Goal: Task Accomplishment & Management: Use online tool/utility

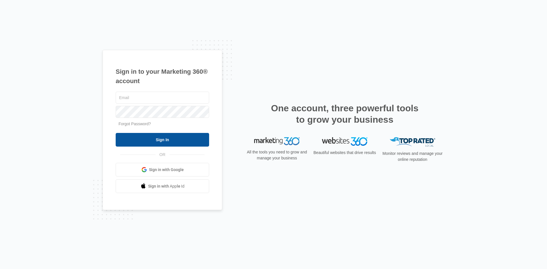
type input "[EMAIL_ADDRESS][DOMAIN_NAME]"
click at [170, 139] on input "Sign In" at bounding box center [162, 140] width 93 height 14
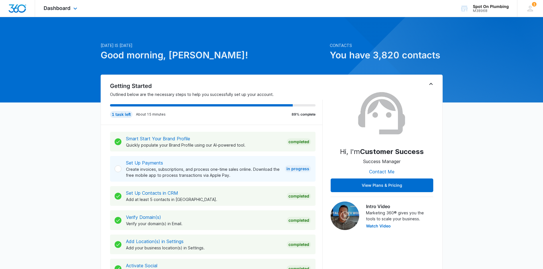
click at [72, 7] on div "Dashboard Apps Reputation Websites Forms CRM Email Social POS Content Ads Intel…" at bounding box center [61, 8] width 52 height 17
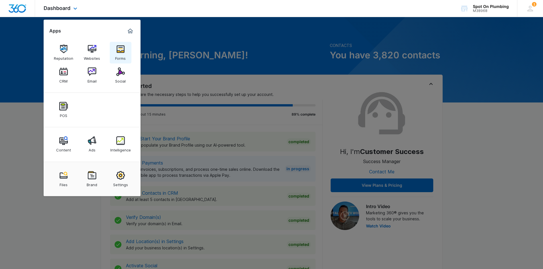
click at [126, 52] on link "Forms" at bounding box center [121, 53] width 22 height 22
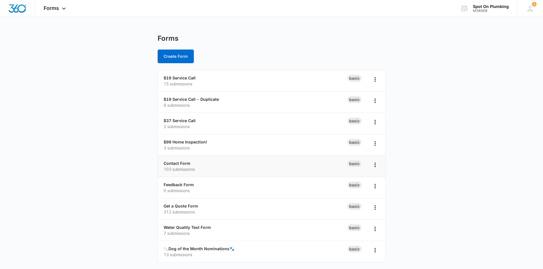
scroll to position [1, 0]
click at [210, 249] on link "🦴Dog of the Month Nominations🐾" at bounding box center [199, 248] width 71 height 5
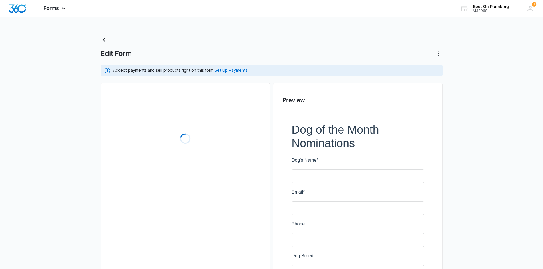
drag, startPoint x: 214, startPoint y: 251, endPoint x: 275, endPoint y: 50, distance: 209.8
click at [275, 50] on div "Edit Form" at bounding box center [272, 53] width 342 height 9
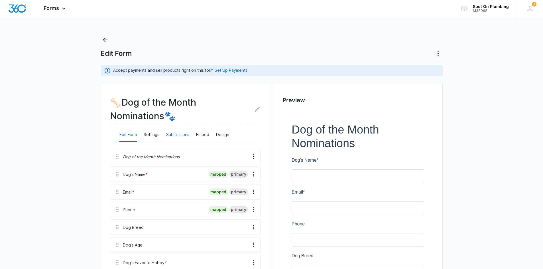
click at [166, 133] on button "Submissions" at bounding box center [177, 135] width 23 height 14
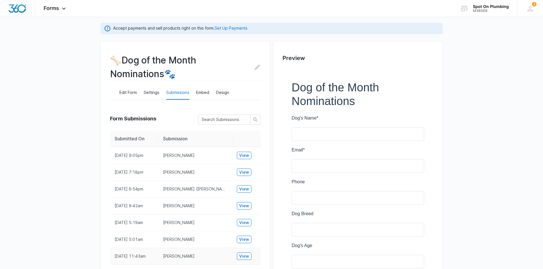
scroll to position [28, 0]
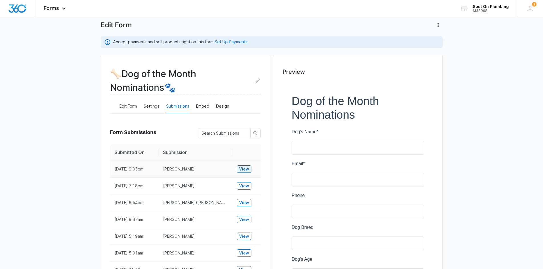
click at [244, 168] on span "View" at bounding box center [244, 169] width 10 height 6
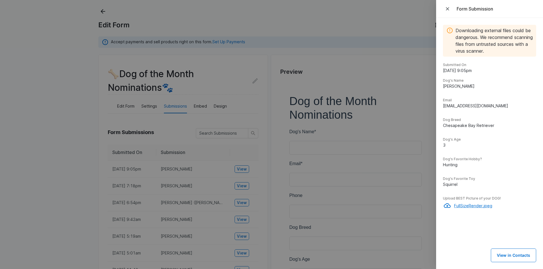
click at [478, 208] on p "FullSizeRender.jpeg" at bounding box center [495, 206] width 82 height 6
click at [188, 9] on div at bounding box center [271, 134] width 543 height 269
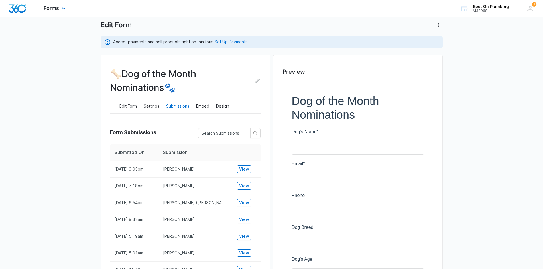
click at [100, 10] on div "Forms Apps Reputation Websites Forms CRM Email Social POS Content Ads Intellige…" at bounding box center [271, 8] width 543 height 17
click at [56, 7] on span "Forms" at bounding box center [51, 8] width 15 height 6
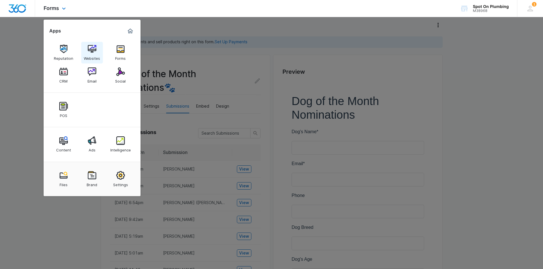
click at [93, 48] on img at bounding box center [92, 49] width 9 height 9
